Goal: Information Seeking & Learning: Learn about a topic

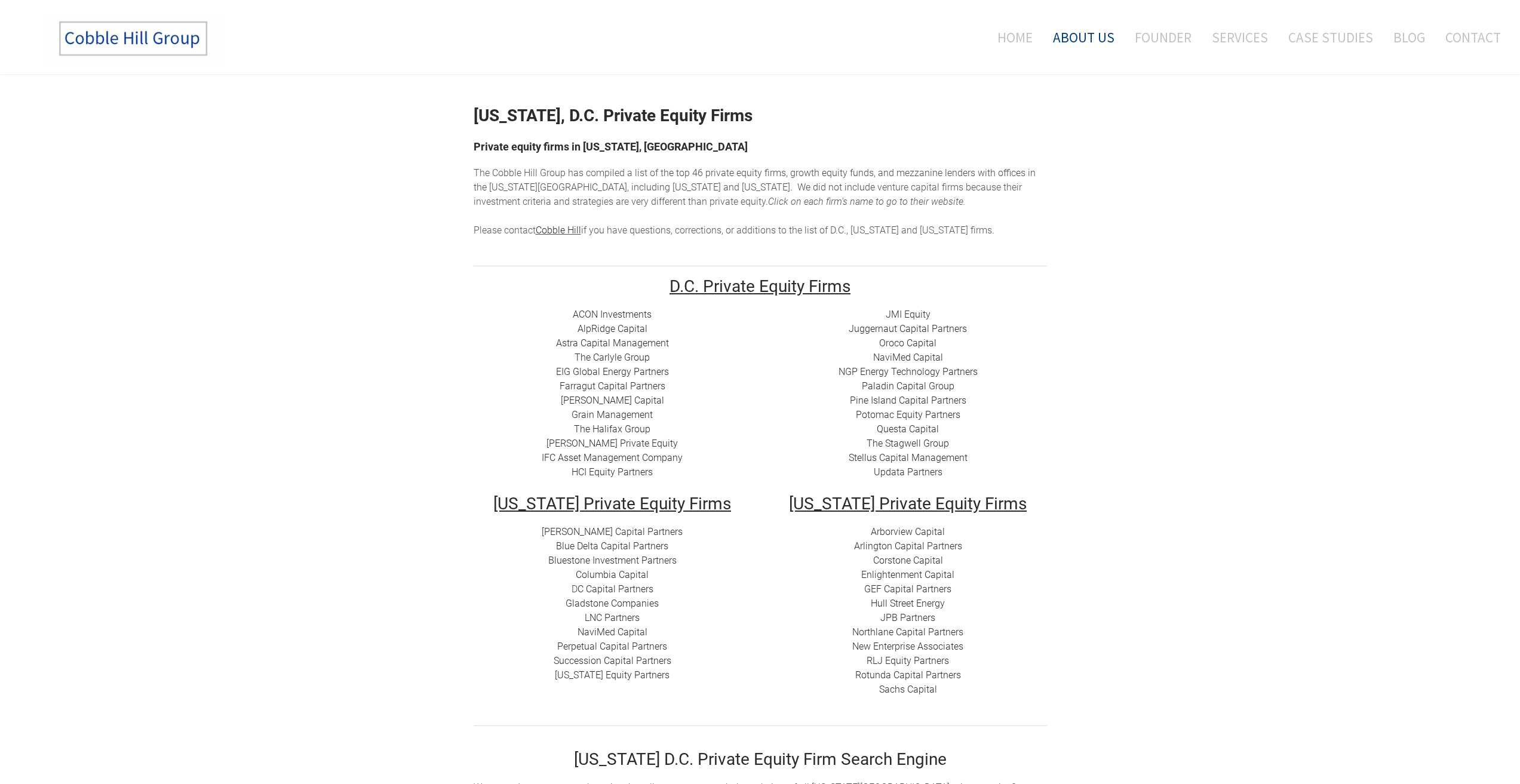
click at [1089, 38] on link "About Us" at bounding box center [1083, 37] width 79 height 50
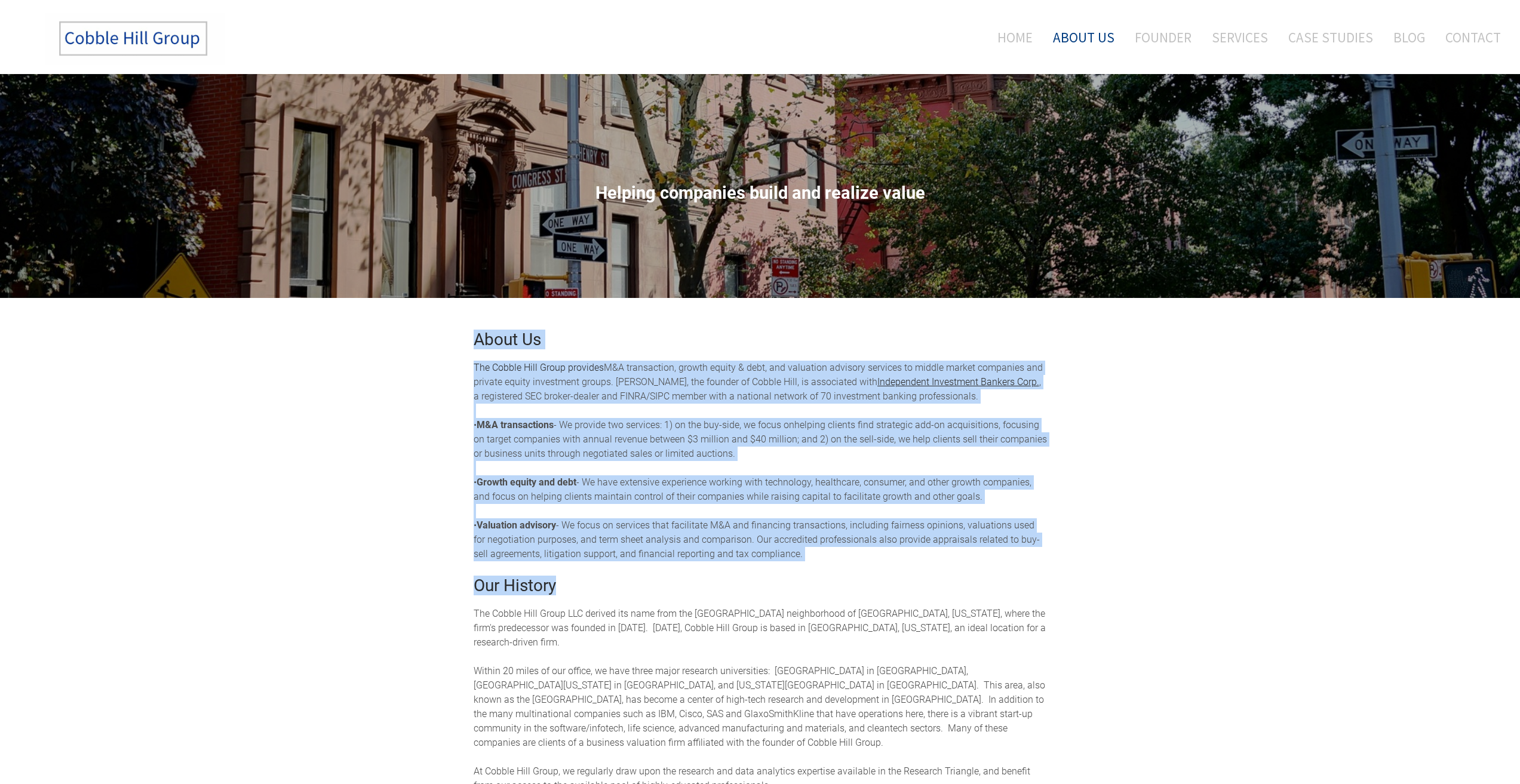
drag, startPoint x: 804, startPoint y: 566, endPoint x: 459, endPoint y: 343, distance: 410.8
click at [459, 343] on div "About Us The Cobble Hill Group provides M&A transaction, growth equity & debt, …" at bounding box center [760, 610] width 1520 height 625
click at [441, 372] on div "About Us The Cobble Hill Group provides M&A transaction, growth equity & debt, …" at bounding box center [760, 610] width 1520 height 625
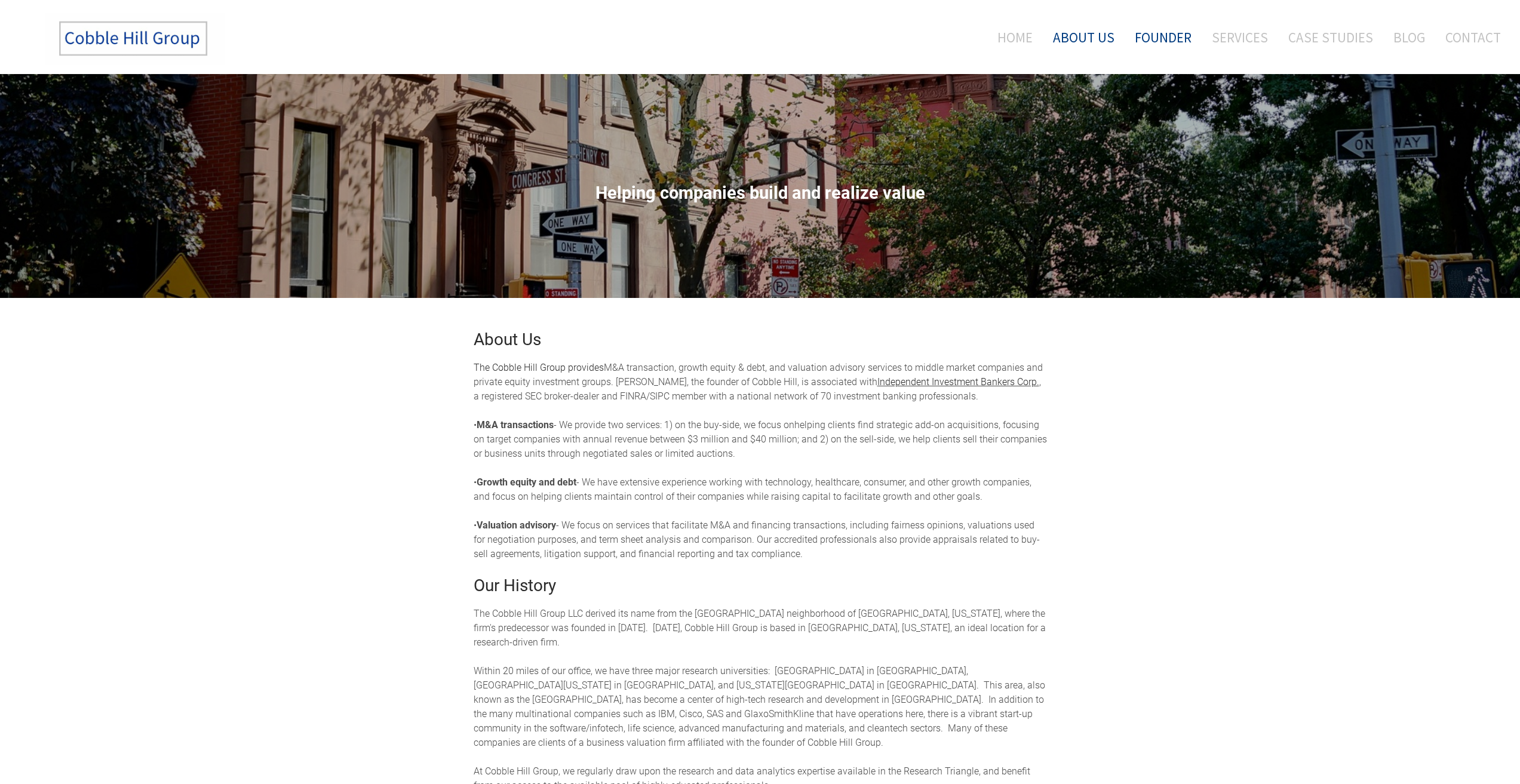
click at [1172, 34] on link "Founder" at bounding box center [1162, 37] width 74 height 50
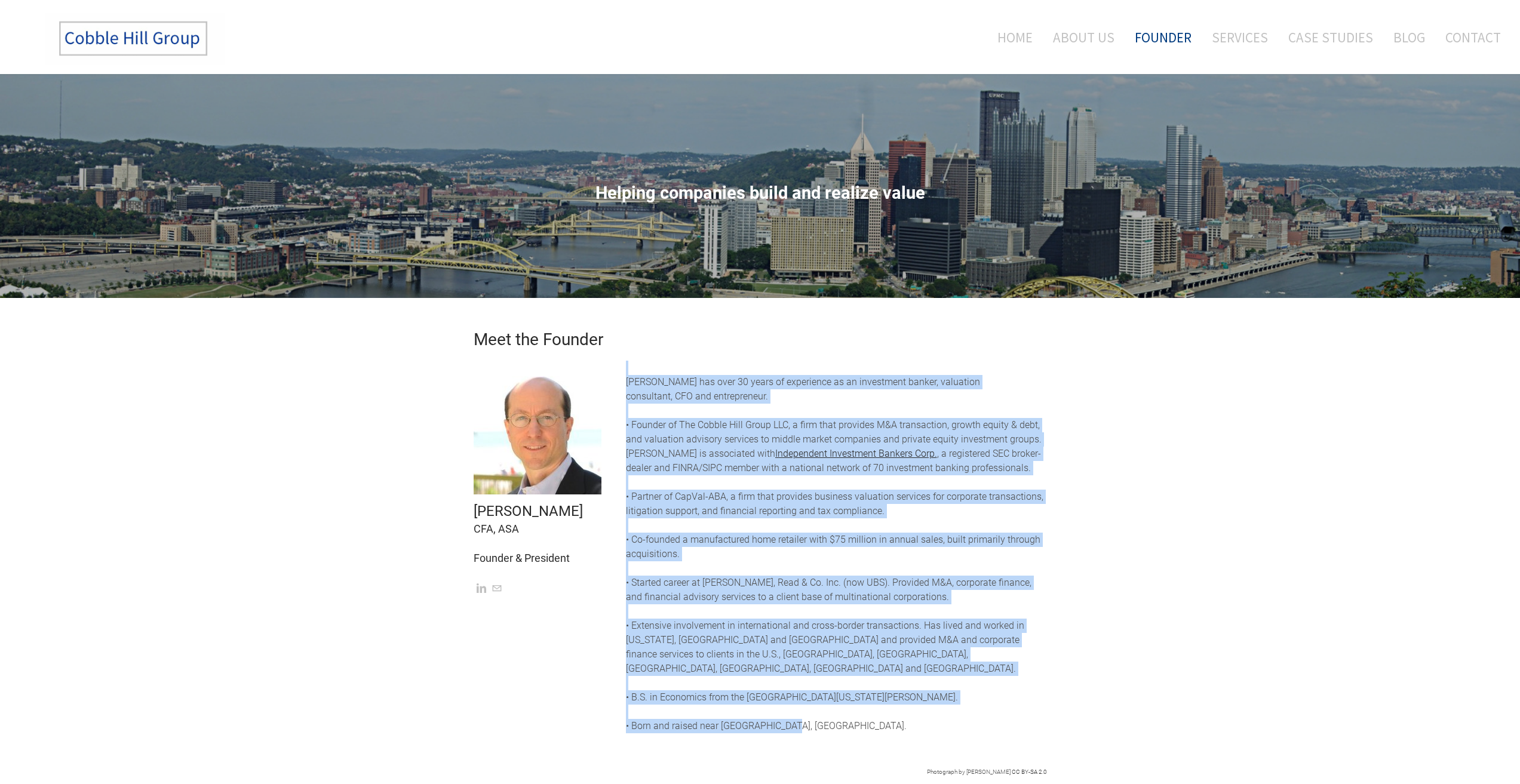
drag, startPoint x: 814, startPoint y: 729, endPoint x: 585, endPoint y: 638, distance: 246.4
click at [585, 638] on tr "Barry A. Baker CFA, ASA Founder & President Mr. Baker has over 30 years of expe…" at bounding box center [760, 555] width 591 height 389
click at [585, 646] on td "Barry A. Baker CFA, ASA Founder & President" at bounding box center [540, 555] width 152 height 389
